Goal: Find specific page/section: Find specific page/section

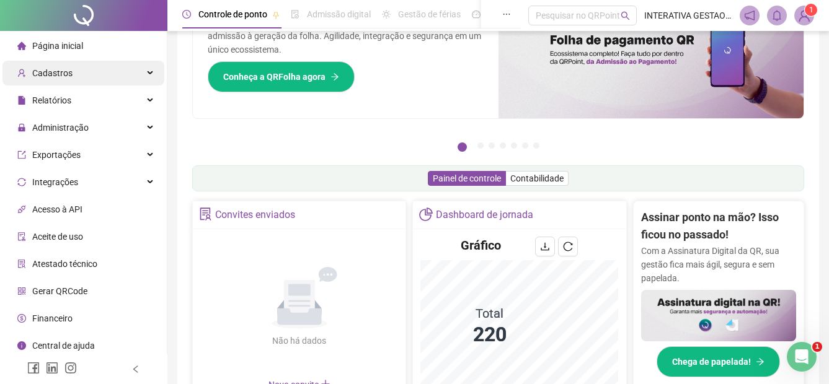
click at [92, 72] on div "Cadastros" at bounding box center [83, 73] width 162 height 25
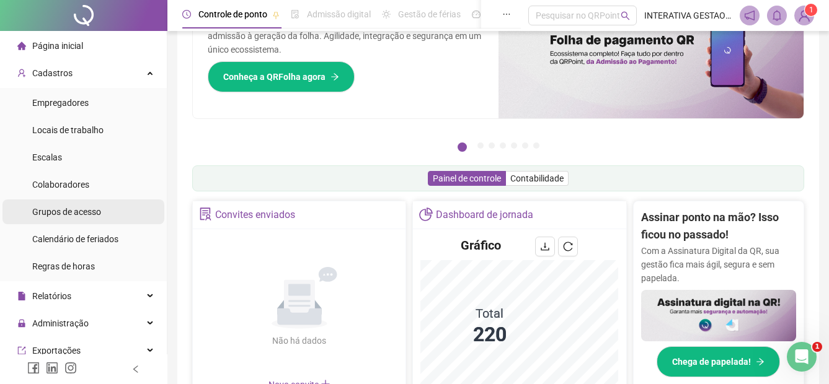
click at [56, 209] on span "Grupos de acesso" at bounding box center [66, 212] width 69 height 10
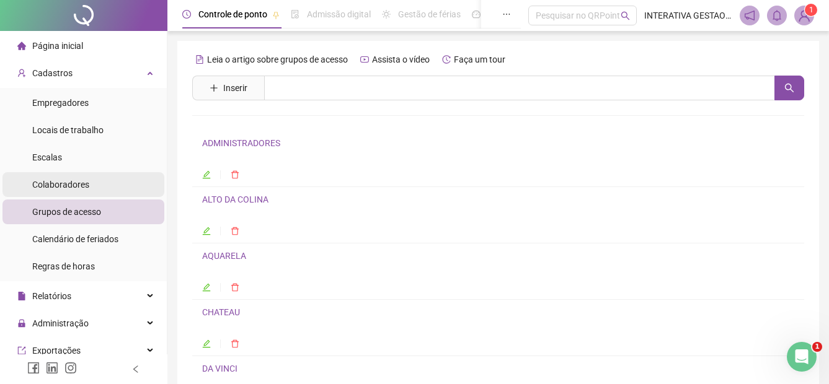
click at [64, 181] on span "Colaboradores" at bounding box center [60, 185] width 57 height 10
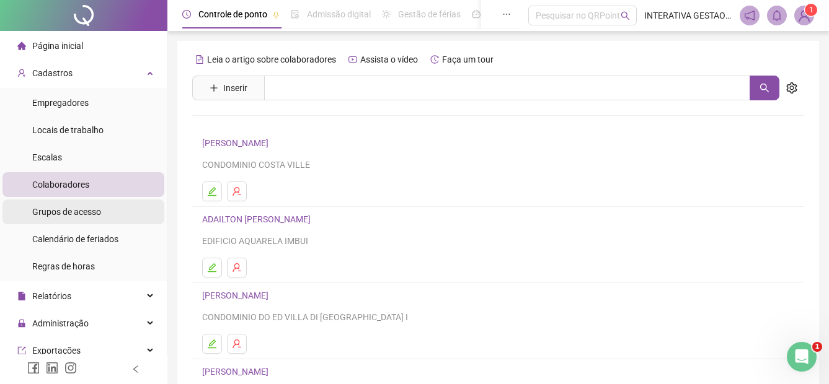
click at [77, 214] on span "Grupos de acesso" at bounding box center [66, 212] width 69 height 10
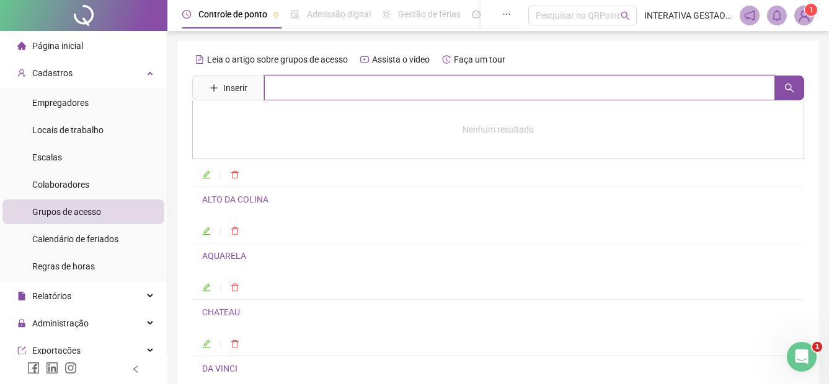
click at [402, 92] on input "text" at bounding box center [519, 88] width 511 height 25
type input "**"
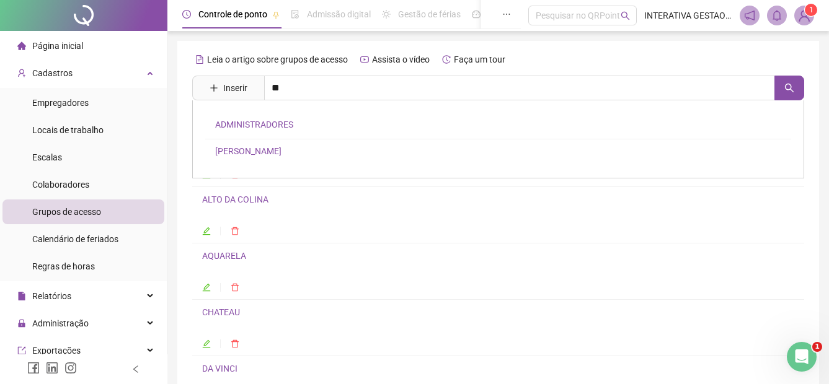
click at [221, 152] on link "[PERSON_NAME]" at bounding box center [248, 151] width 66 height 10
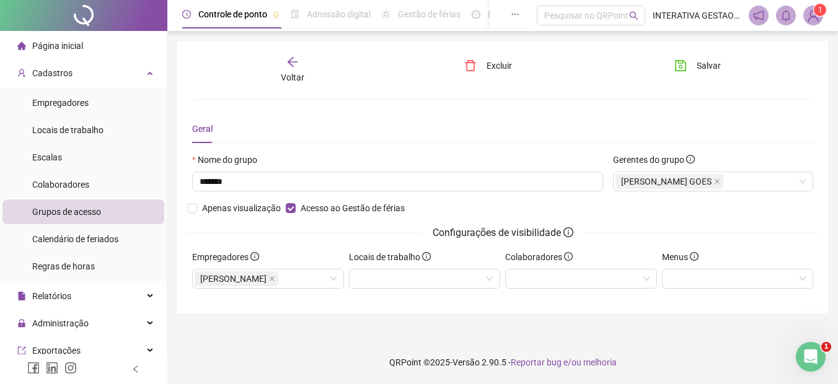
click at [278, 69] on div "Voltar" at bounding box center [292, 70] width 95 height 29
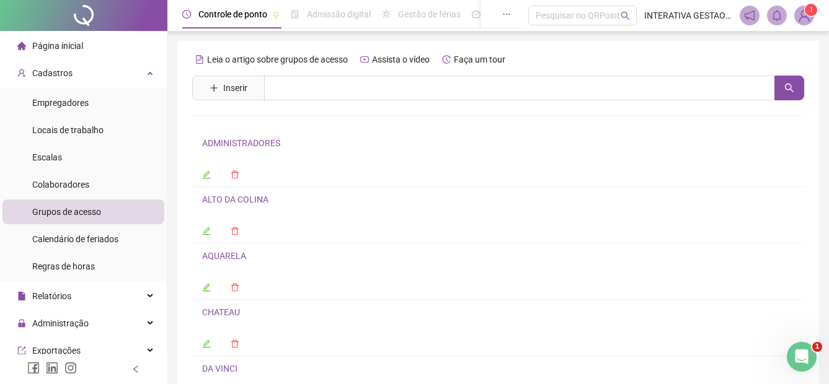
click at [803, 14] on img at bounding box center [803, 15] width 19 height 19
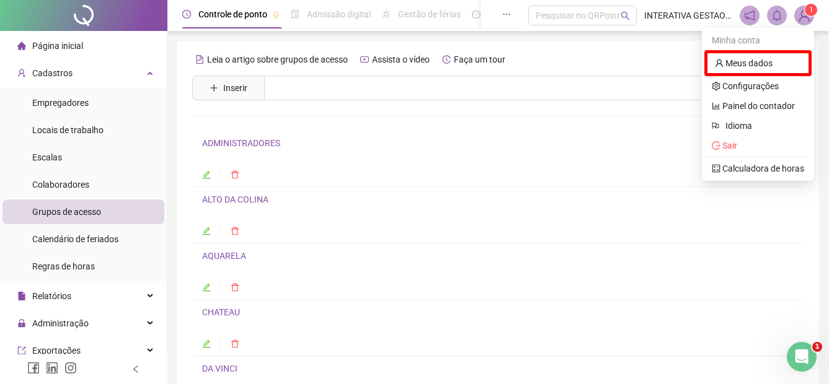
click at [804, 14] on img at bounding box center [803, 15] width 19 height 19
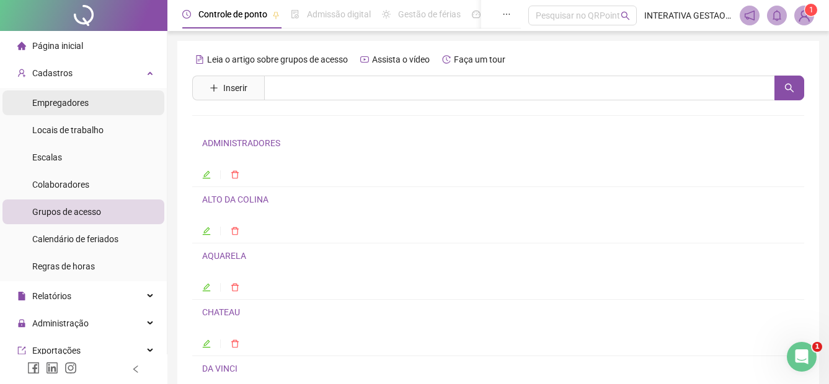
click at [66, 104] on span "Empregadores" at bounding box center [60, 103] width 56 height 10
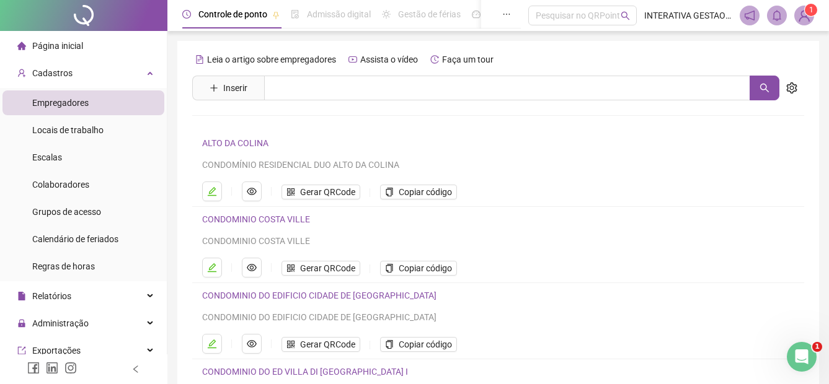
scroll to position [29, 0]
